Goal: Find specific page/section: Find specific page/section

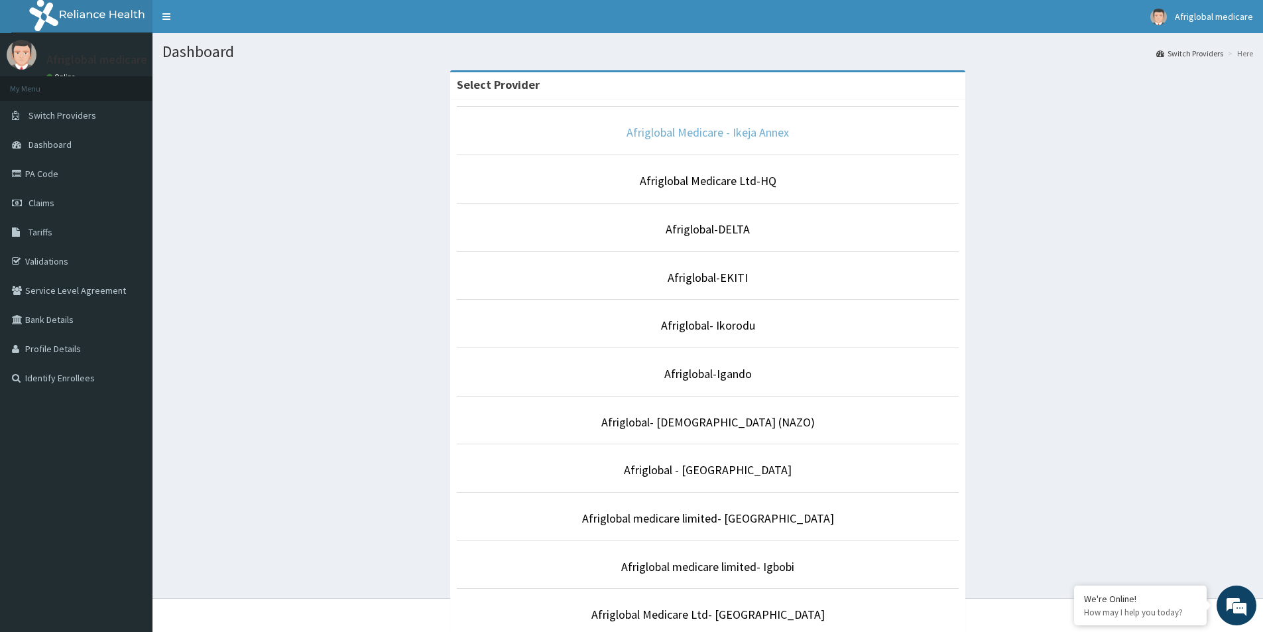
click at [722, 130] on link "Afriglobal Medicare - Ikeja Annex" at bounding box center [708, 132] width 162 height 15
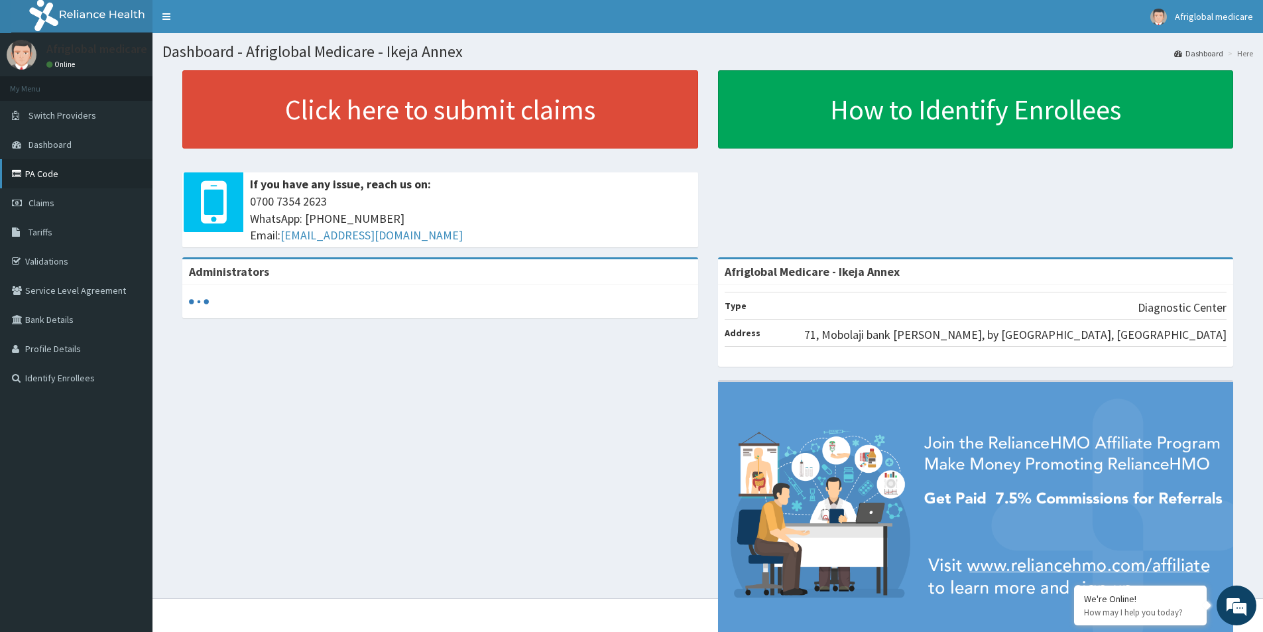
click at [46, 166] on link "PA Code" at bounding box center [76, 173] width 152 height 29
